Goal: Contribute content

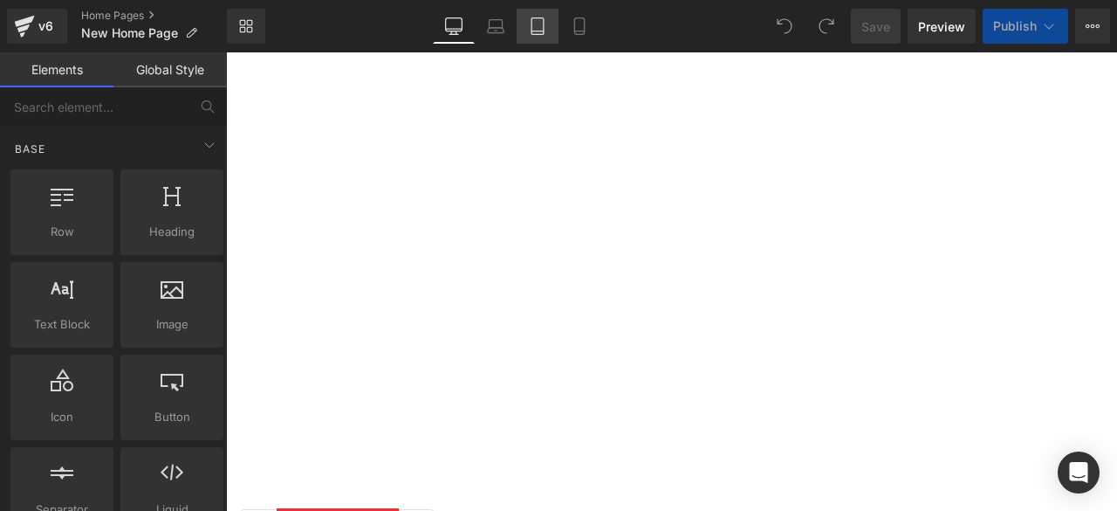
click at [541, 20] on icon at bounding box center [537, 25] width 17 height 17
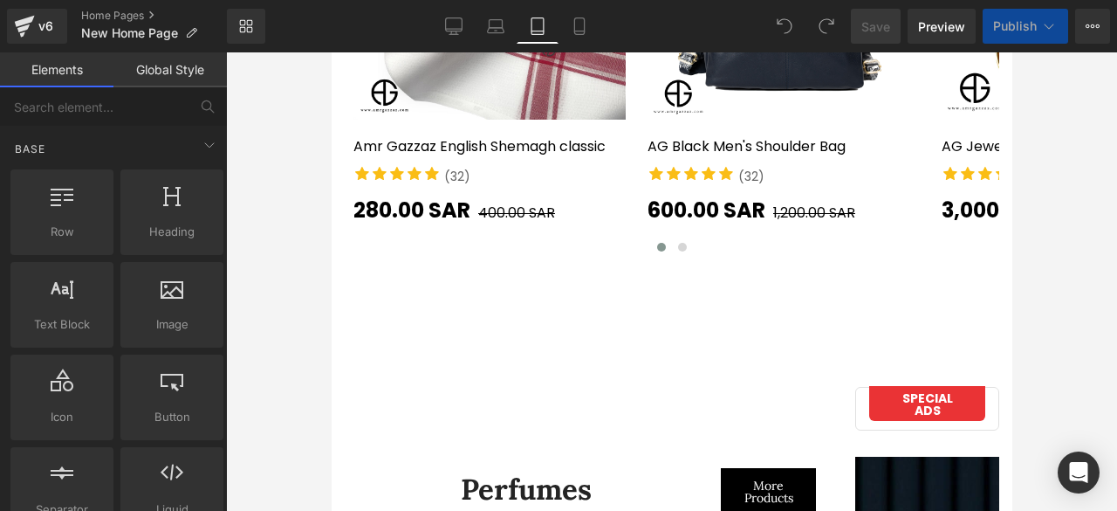
scroll to position [6830, 0]
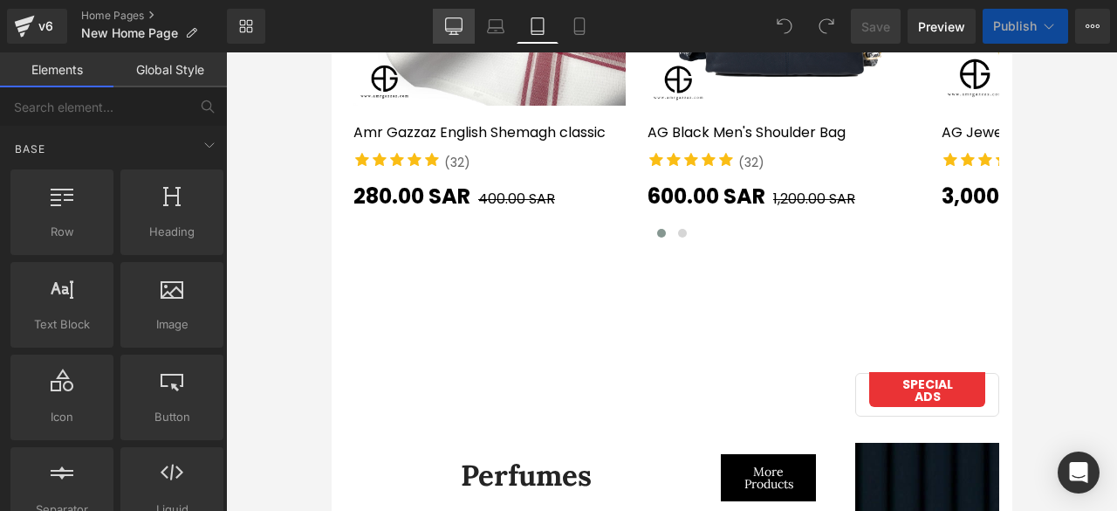
click at [453, 20] on icon at bounding box center [453, 25] width 17 height 17
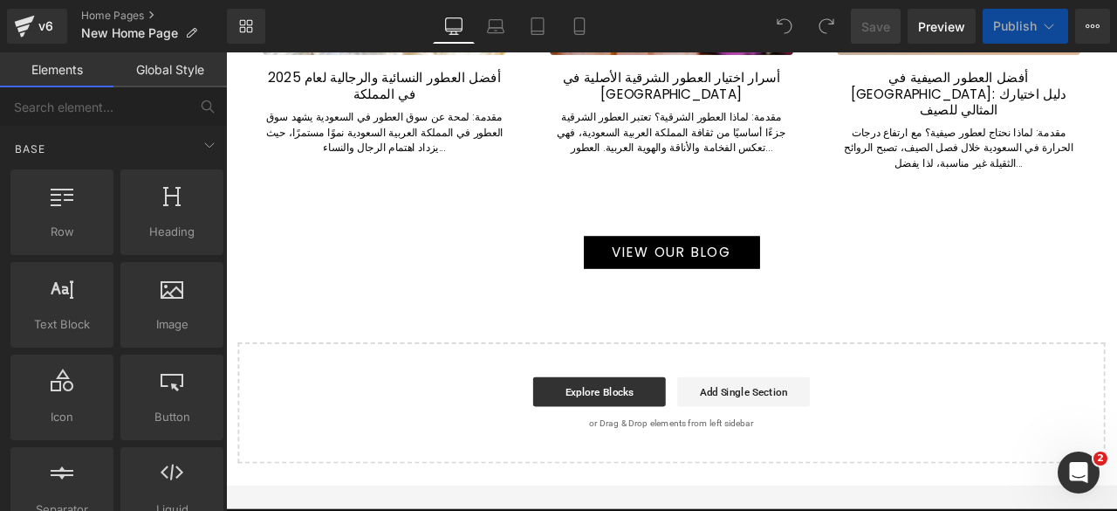
scroll to position [9672, 0]
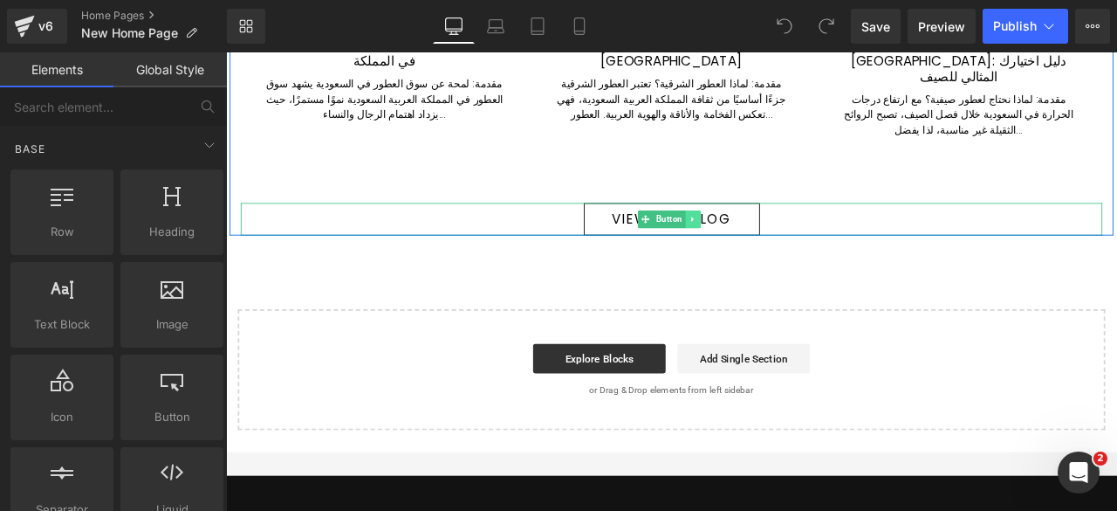
click at [775, 244] on icon at bounding box center [780, 249] width 10 height 10
click at [786, 245] on icon at bounding box center [789, 250] width 10 height 10
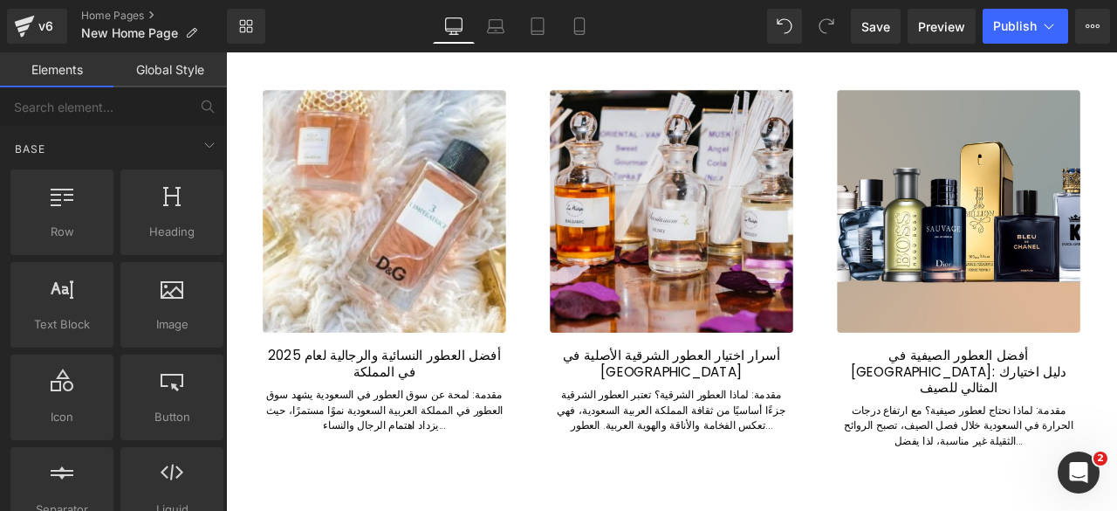
scroll to position [9303, 0]
click at [1005, 23] on span "Publish" at bounding box center [1015, 26] width 44 height 14
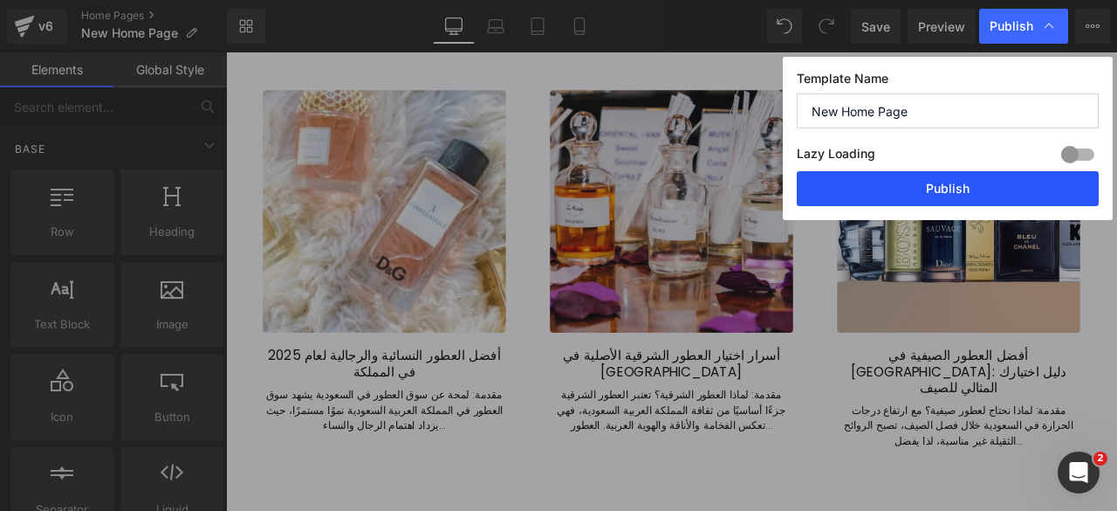
click at [950, 182] on button "Publish" at bounding box center [948, 188] width 302 height 35
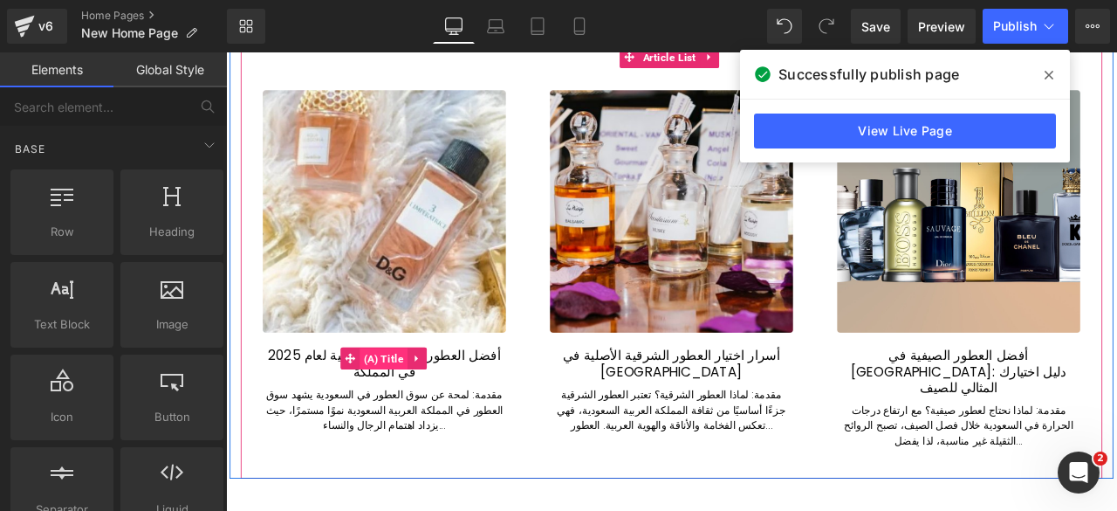
click at [414, 402] on span "(A) Title" at bounding box center [413, 415] width 57 height 26
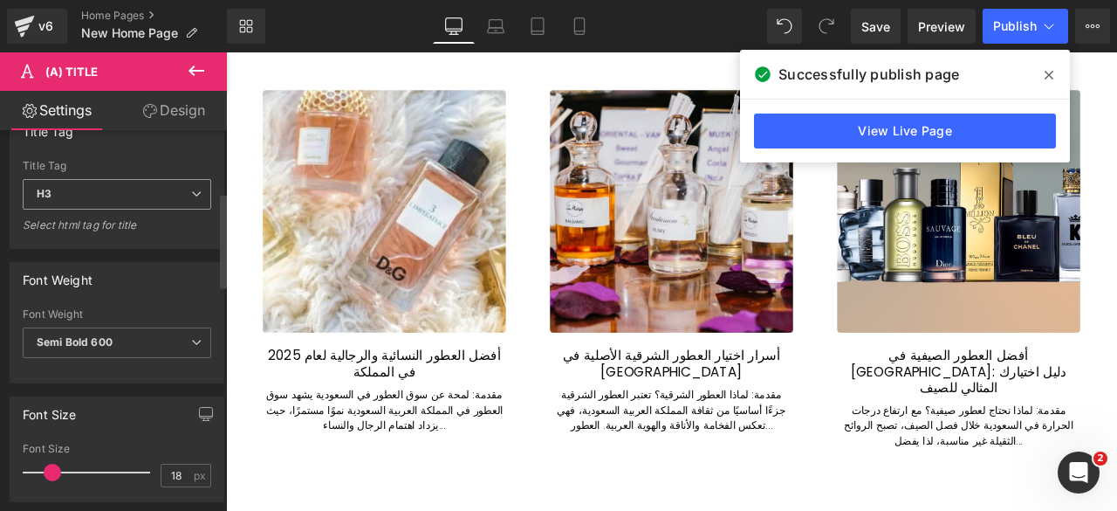
scroll to position [264, 0]
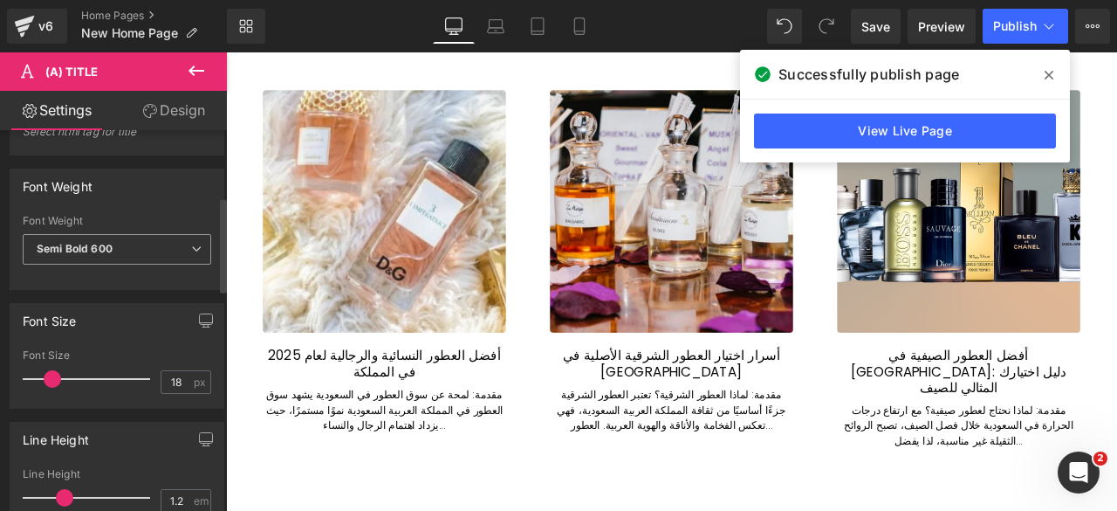
click at [118, 248] on span "Semi Bold 600" at bounding box center [117, 249] width 189 height 31
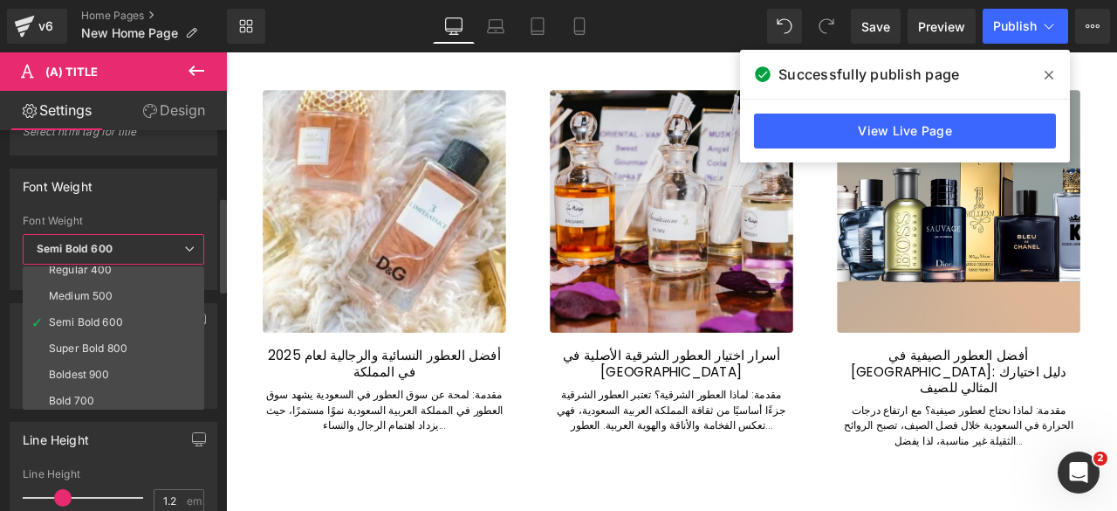
scroll to position [145, 0]
click at [81, 339] on div "Bold 700" at bounding box center [71, 344] width 45 height 12
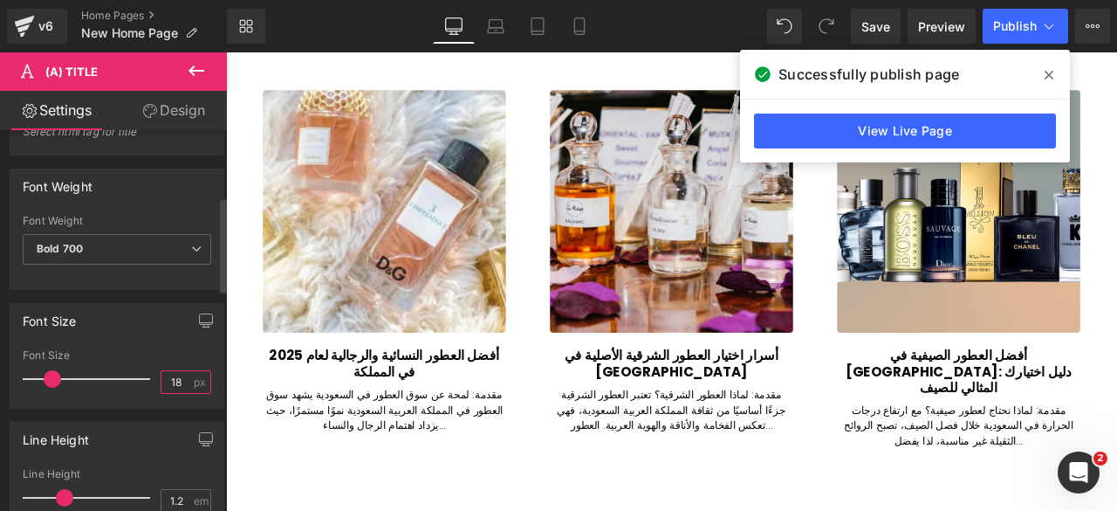
click at [168, 375] on input "18" at bounding box center [176, 382] width 31 height 22
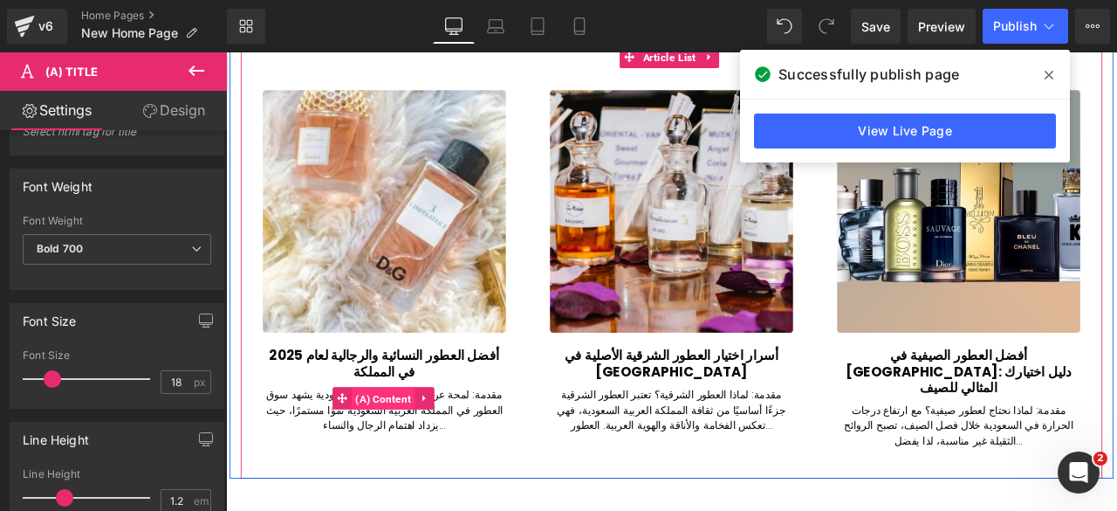
click at [415, 450] on span "(A) Content" at bounding box center [412, 463] width 75 height 26
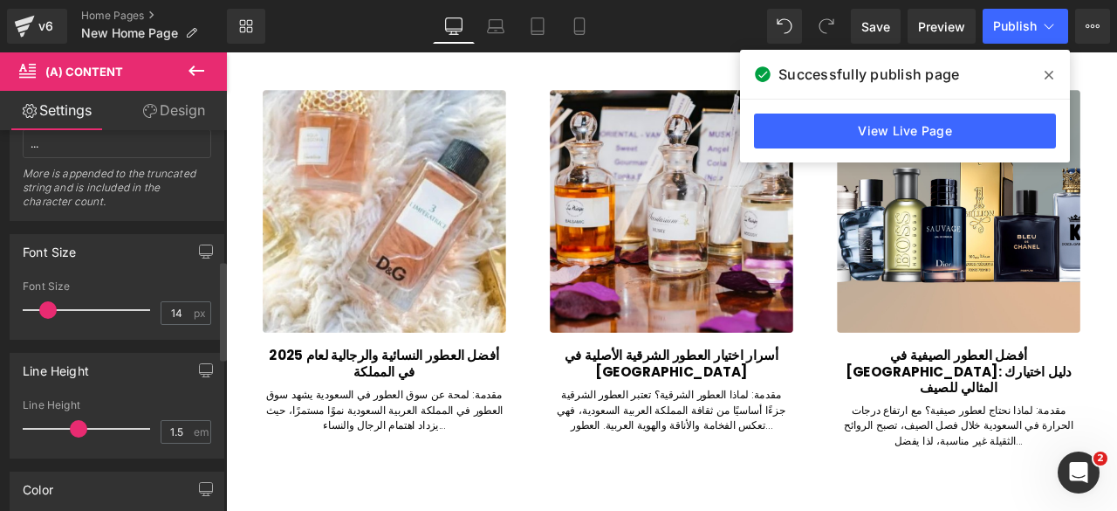
scroll to position [502, 0]
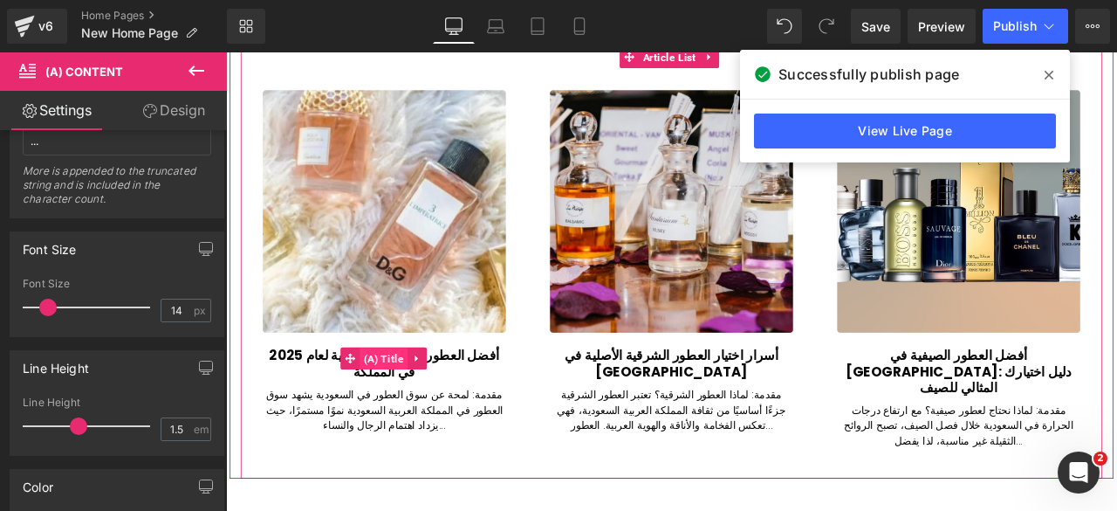
click at [403, 402] on span "(A) Title" at bounding box center [413, 415] width 57 height 26
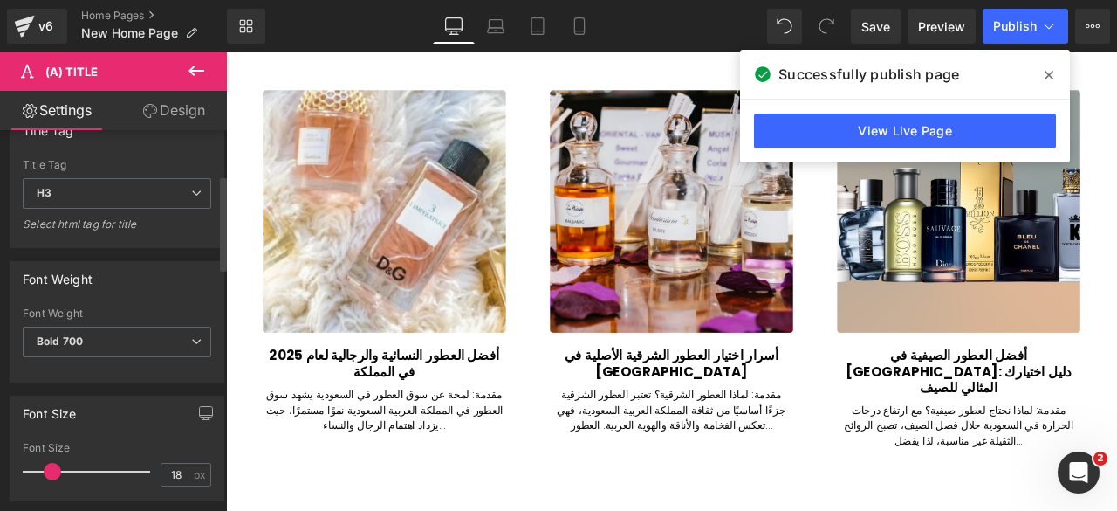
scroll to position [186, 0]
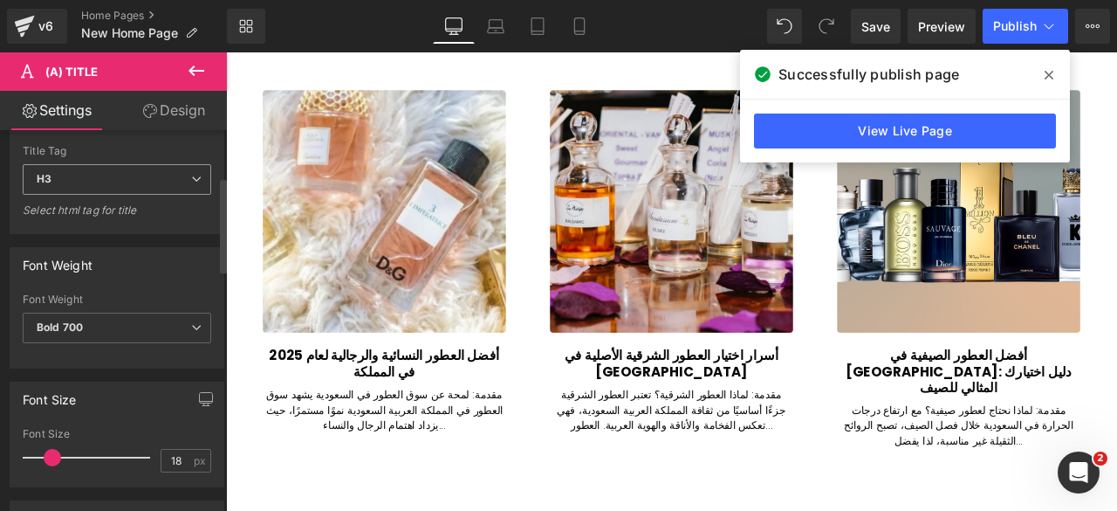
click at [164, 181] on span "H3" at bounding box center [117, 179] width 189 height 31
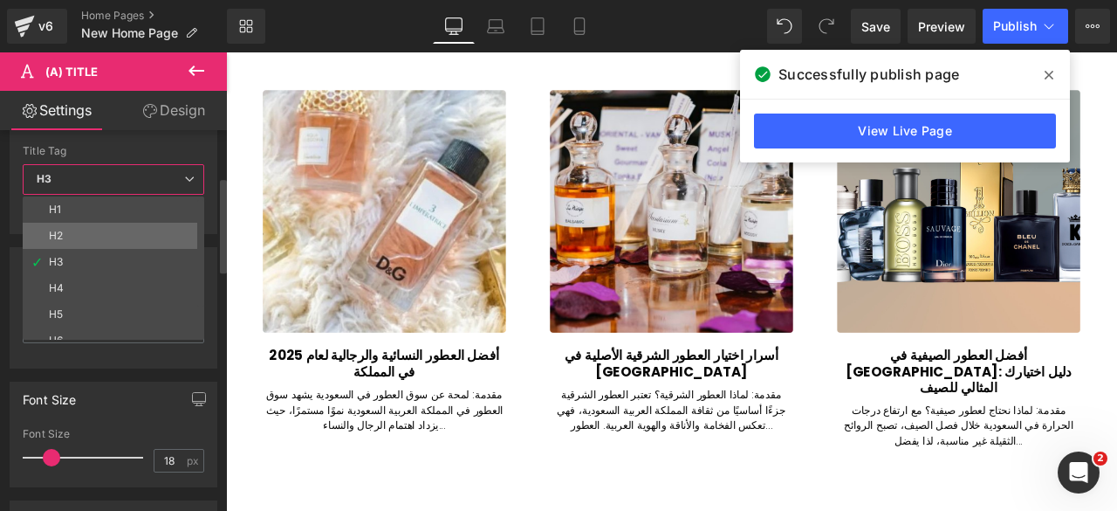
click at [71, 233] on li "H2" at bounding box center [117, 236] width 189 height 26
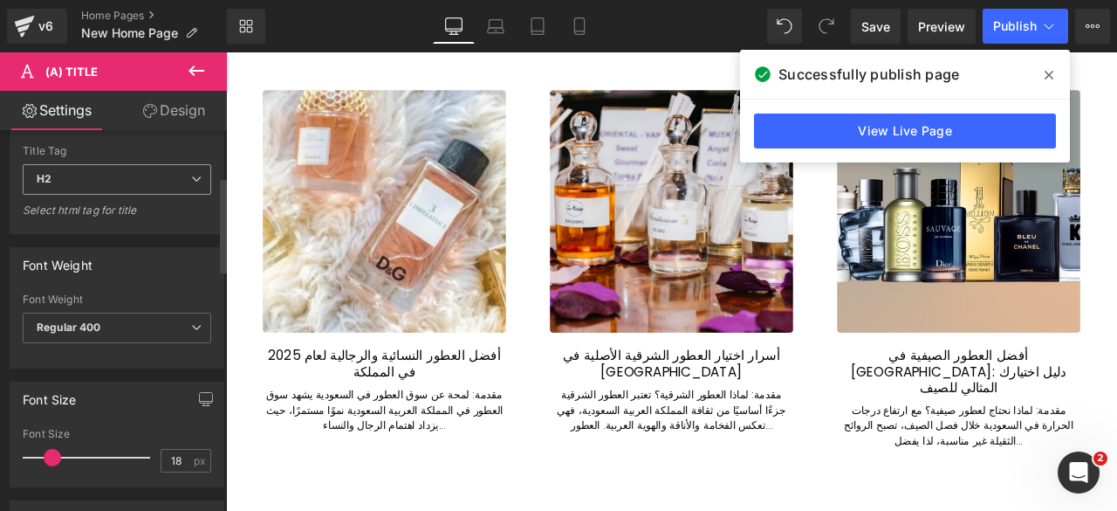
click at [134, 182] on span "H2" at bounding box center [117, 179] width 189 height 31
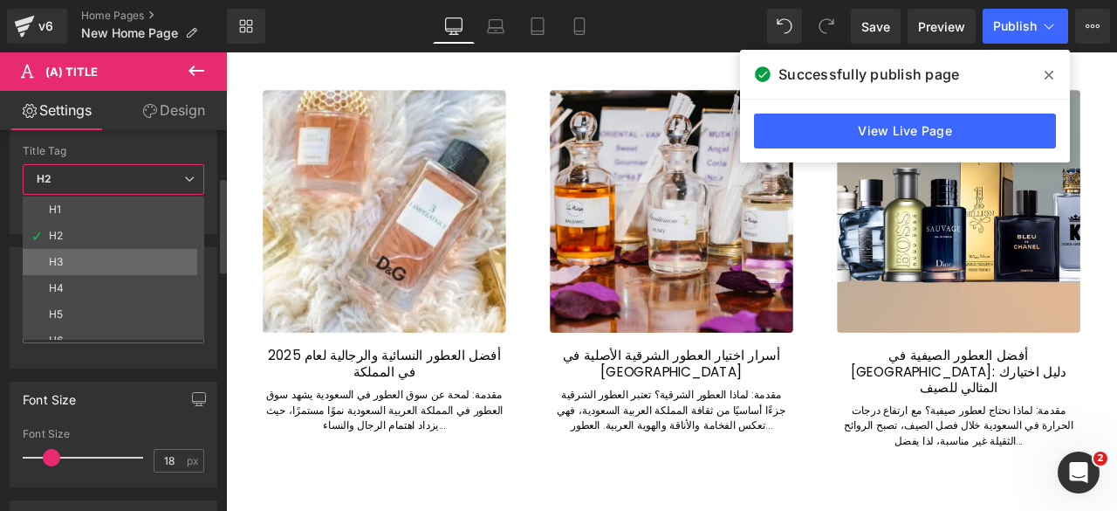
click at [76, 249] on li "H3" at bounding box center [117, 262] width 189 height 26
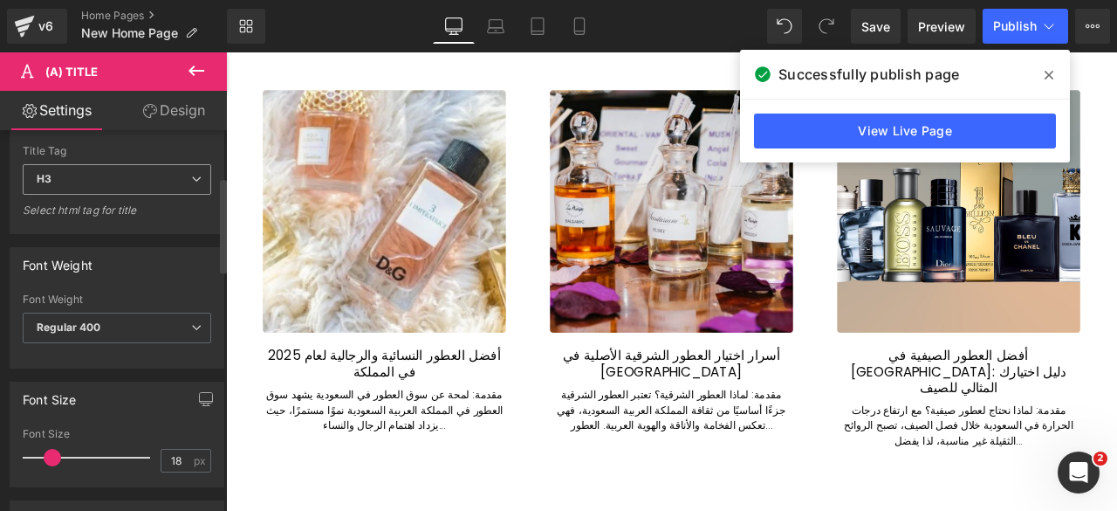
click at [123, 182] on span "H3" at bounding box center [117, 179] width 189 height 31
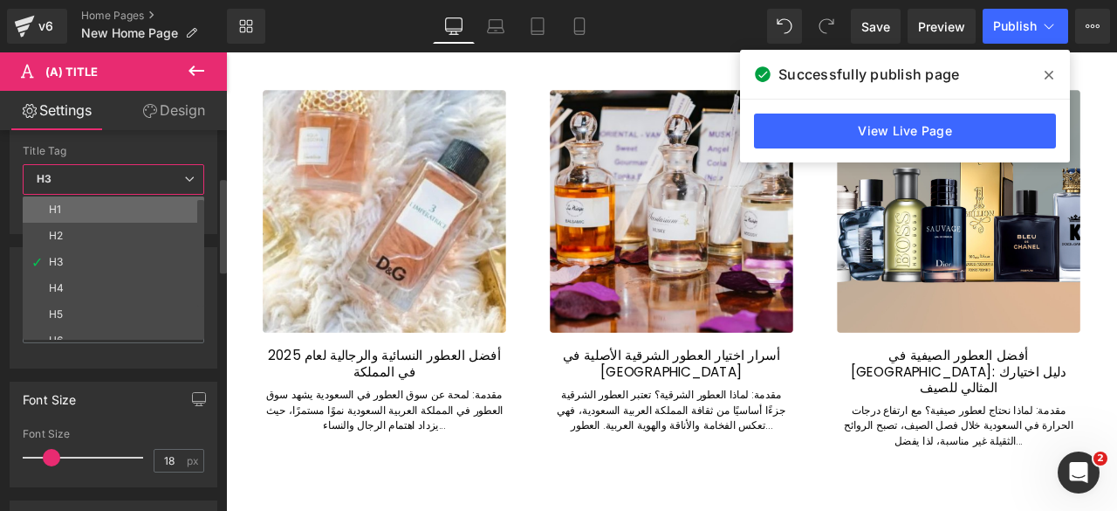
click at [85, 210] on li "H1" at bounding box center [117, 209] width 189 height 26
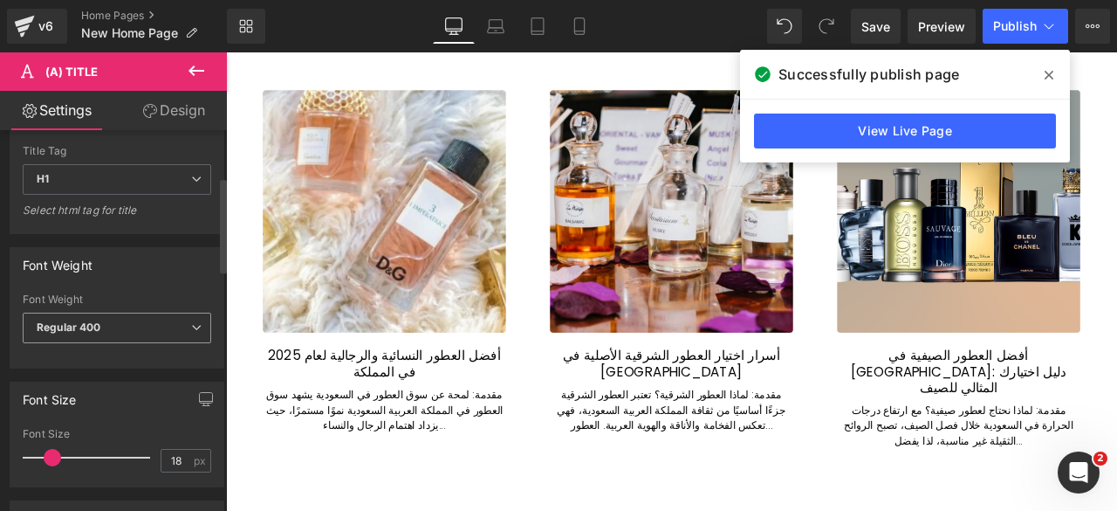
click at [119, 333] on span "Regular 400" at bounding box center [117, 327] width 189 height 31
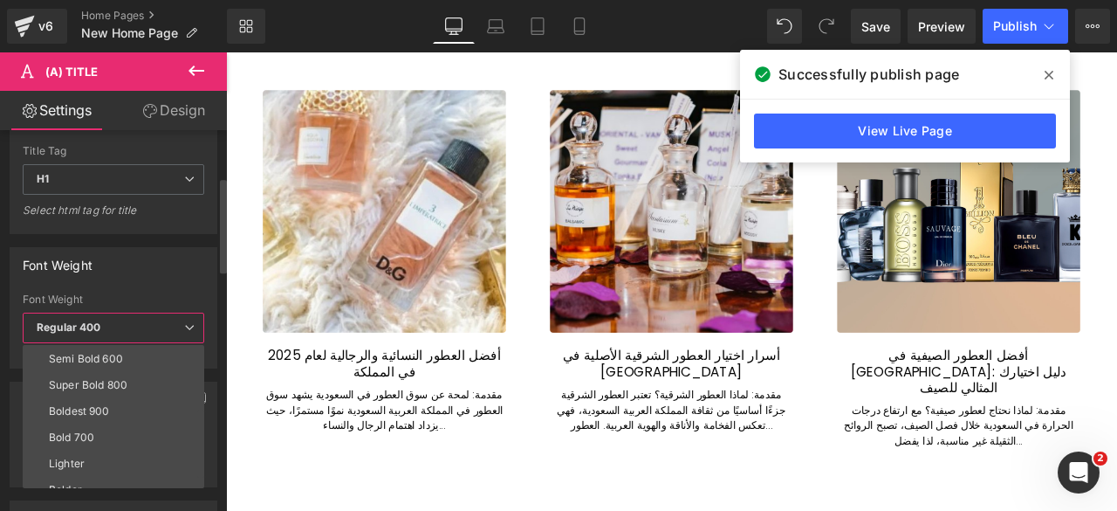
scroll to position [131, 0]
click at [86, 439] on li "Bold 700" at bounding box center [117, 436] width 189 height 26
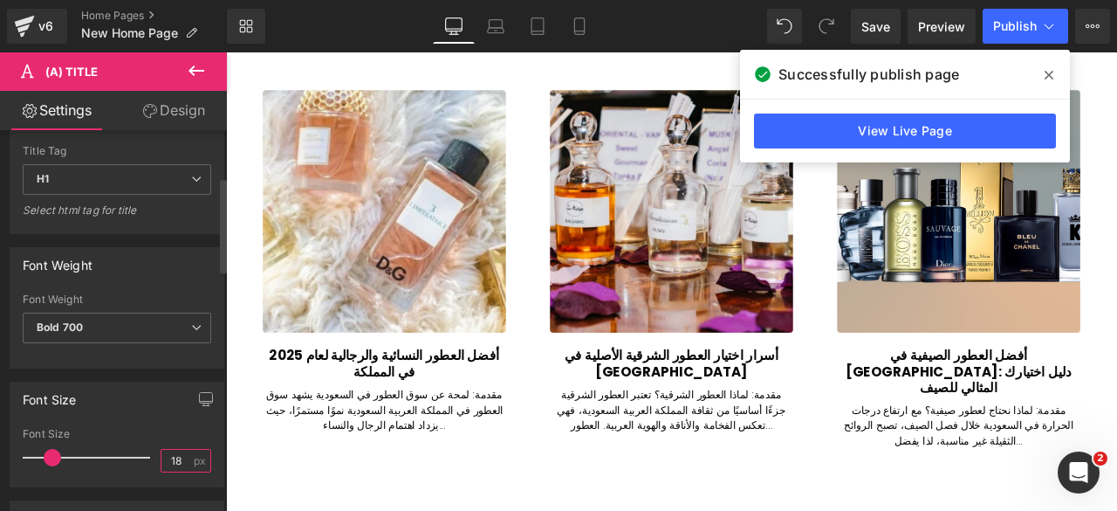
click at [166, 454] on input "18" at bounding box center [176, 461] width 31 height 22
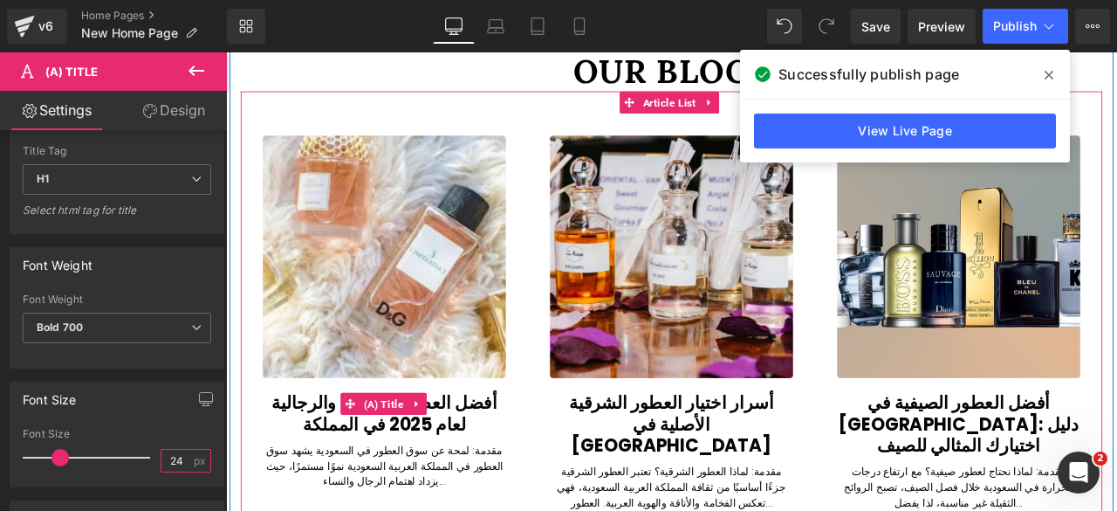
scroll to position [9244, 0]
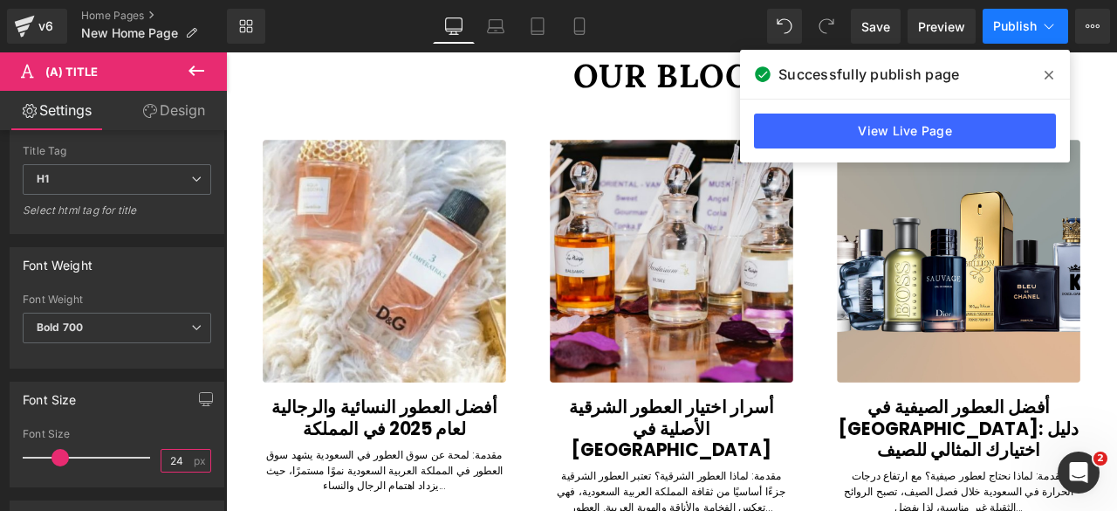
type input "24"
click at [1016, 27] on span "Publish" at bounding box center [1015, 26] width 44 height 14
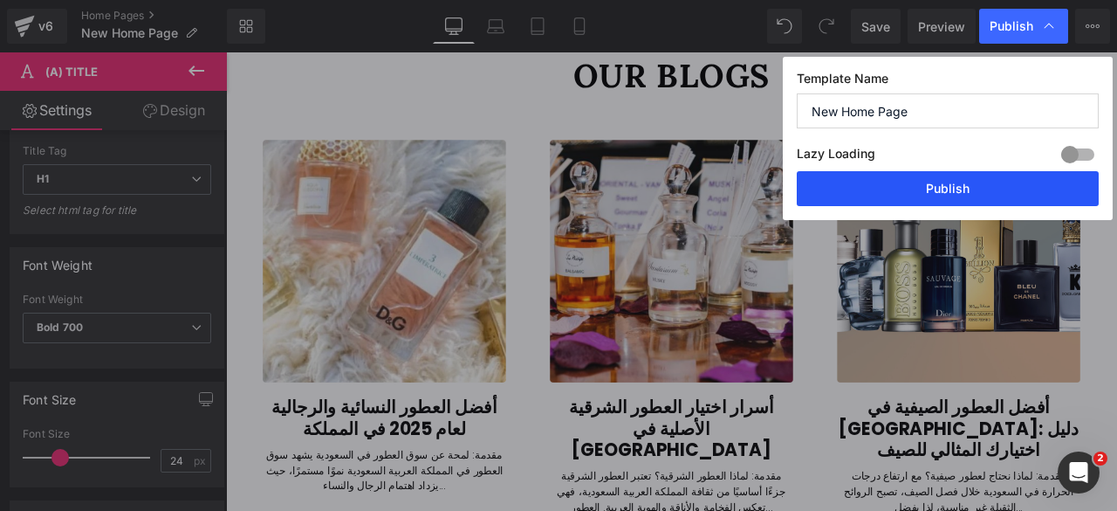
click at [927, 189] on button "Publish" at bounding box center [948, 188] width 302 height 35
